Goal: Information Seeking & Learning: Learn about a topic

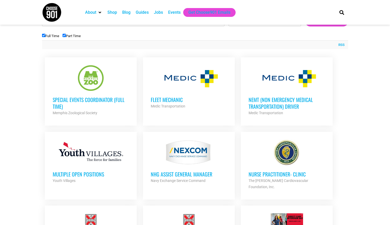
scroll to position [192, 0]
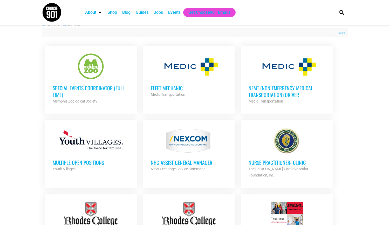
click at [91, 89] on h3 "Special Events Coordinator (Full Time)" at bounding box center [91, 91] width 76 height 13
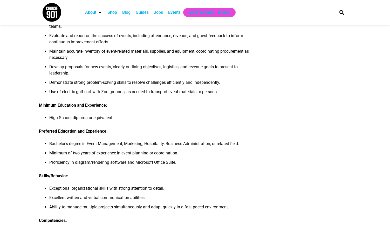
scroll to position [199, 0]
